Goal: Information Seeking & Learning: Find specific fact

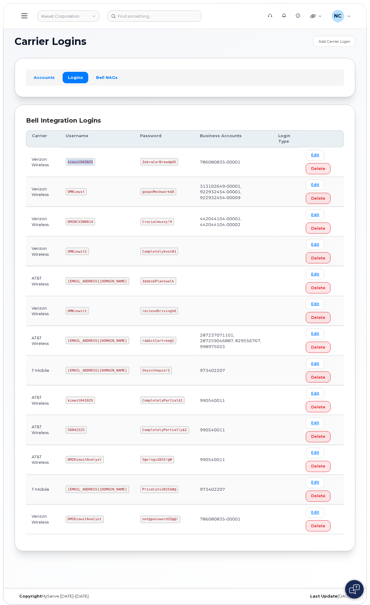
drag, startPoint x: 174, startPoint y: 159, endPoint x: 140, endPoint y: 161, distance: 34.1
click at [135, 161] on td "kiewit043025" at bounding box center [97, 162] width 75 height 30
copy code "kiewit043025"
drag, startPoint x: 257, startPoint y: 162, endPoint x: 207, endPoint y: 161, distance: 50.5
click at [207, 161] on tr "Verizon Wireless kiewit043025 ZebraCarBread@45 786080835-00001 Edit Delete" at bounding box center [185, 162] width 318 height 30
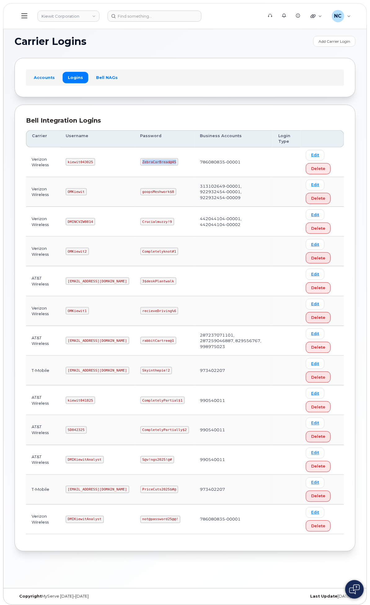
copy tr "ZebraCarBread@45"
drag, startPoint x: 176, startPoint y: 414, endPoint x: 138, endPoint y: 409, distance: 37.4
click at [135, 409] on td "kiewit041825" at bounding box center [97, 401] width 75 height 30
copy code "kiewit041825"
drag, startPoint x: 256, startPoint y: 409, endPoint x: 205, endPoint y: 410, distance: 50.8
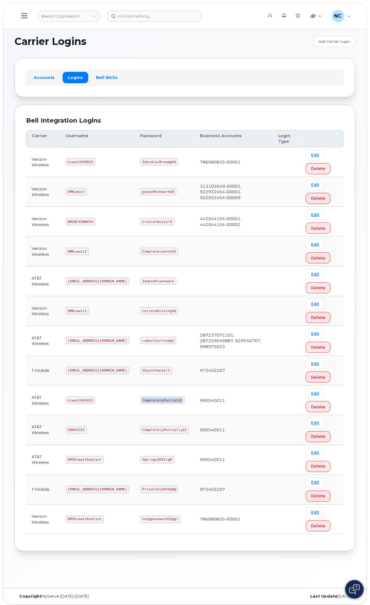
click at [205, 410] on tr "AT&T Wireless kiewit041825 CompletelyPartial$1 990540011 Edit Delete" at bounding box center [185, 401] width 318 height 30
copy tr "CompletelyPartial$1"
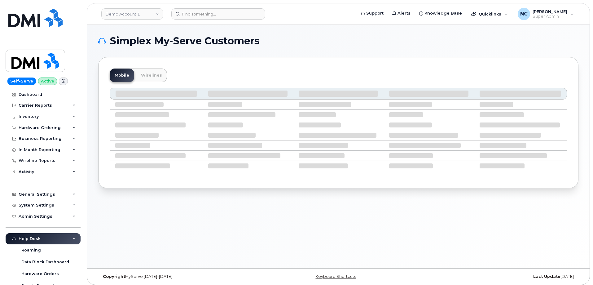
click at [213, 7] on header "Demo Account 1 Support Alerts Knowledge Base Quicklinks Suspend / Cancel Device…" at bounding box center [338, 14] width 503 height 22
click at [213, 12] on input at bounding box center [218, 13] width 94 height 11
paste input "346-351-4891"
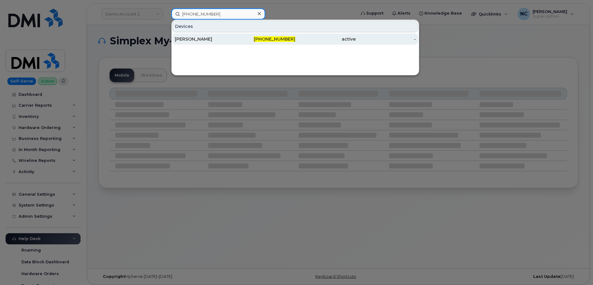
type input "346-351-4891"
click at [237, 37] on div "346-351-4891" at bounding box center [265, 39] width 60 height 6
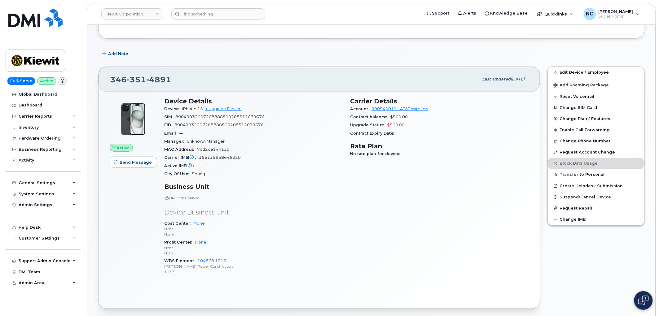
scroll to position [172, 0]
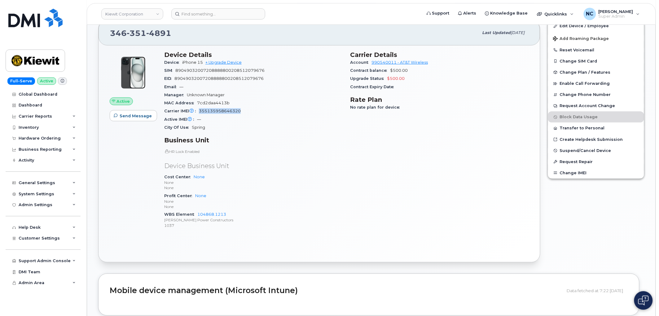
drag, startPoint x: 254, startPoint y: 110, endPoint x: 196, endPoint y: 109, distance: 57.6
click at [196, 109] on div "Carrier IMEI Carrier IMEI is reported during the last billing cycle or change o…" at bounding box center [253, 111] width 179 height 8
copy span "355135958646320"
